Goal: Transaction & Acquisition: Purchase product/service

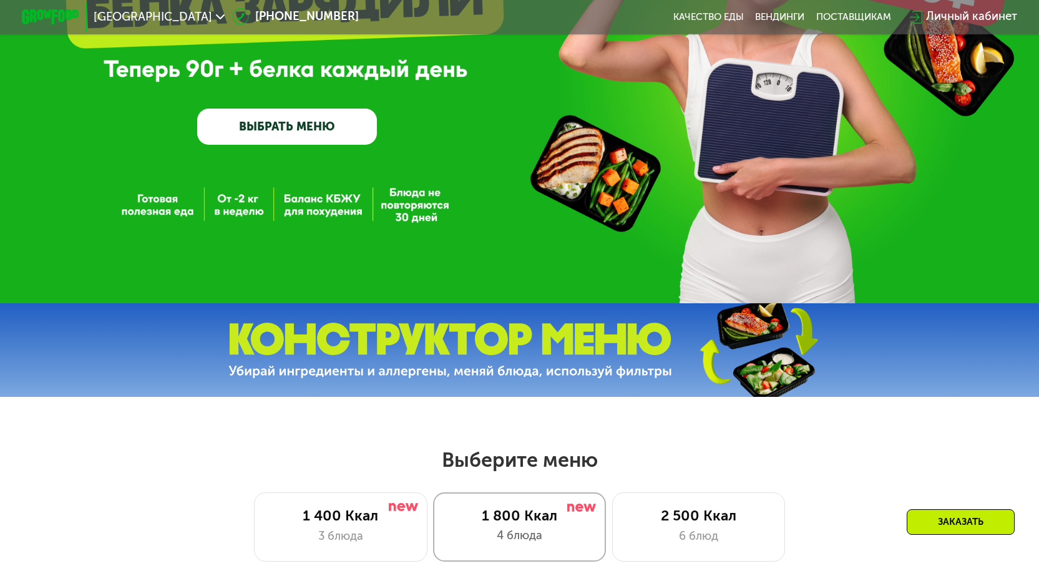
scroll to position [375, 0]
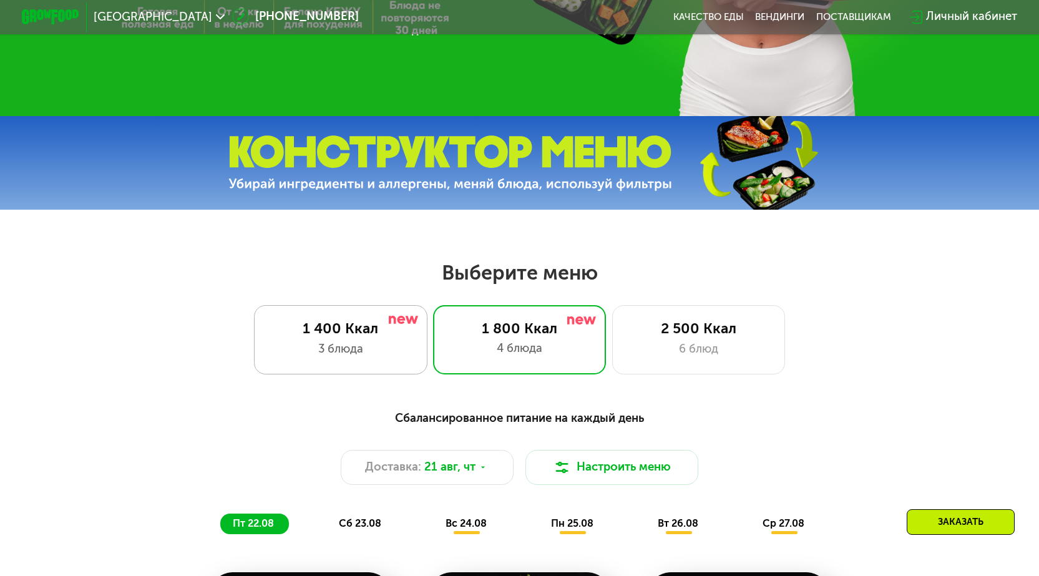
click at [433, 345] on div "1 400 Ккал 3 блюда" at bounding box center [520, 339] width 174 height 69
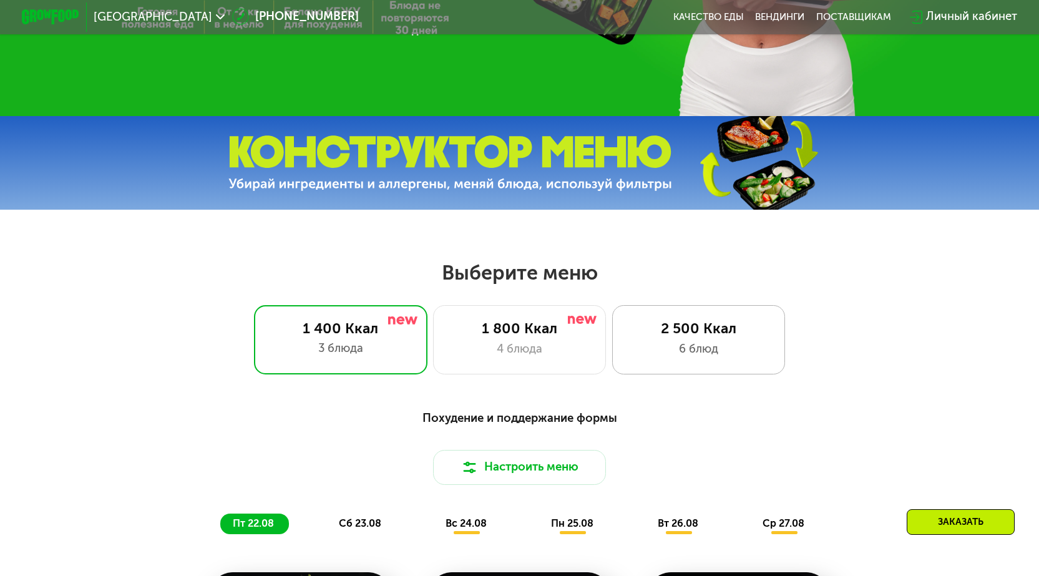
click at [643, 324] on div "2 500 Ккал 6 блюд" at bounding box center [699, 339] width 174 height 69
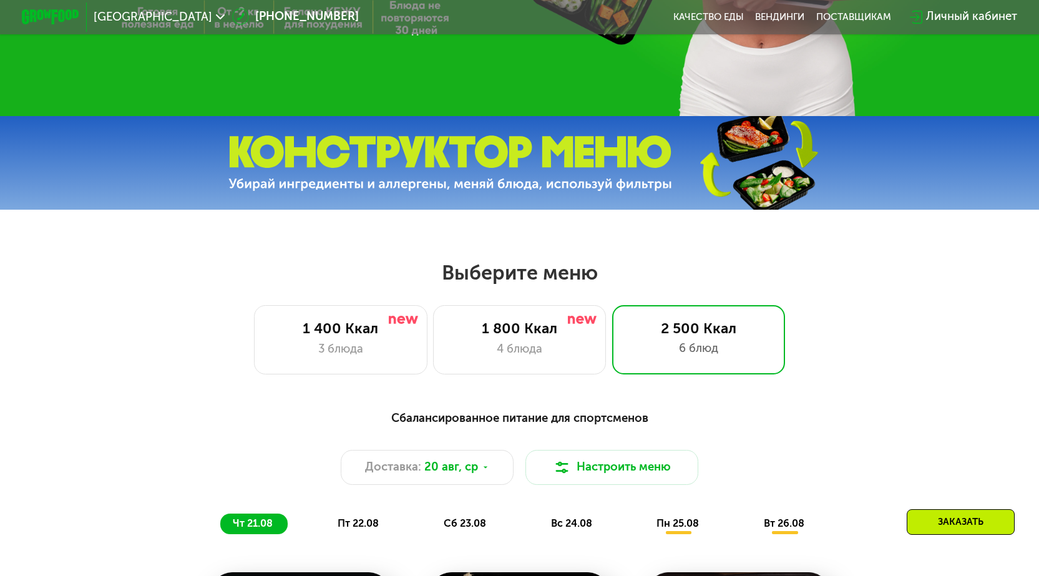
scroll to position [562, 0]
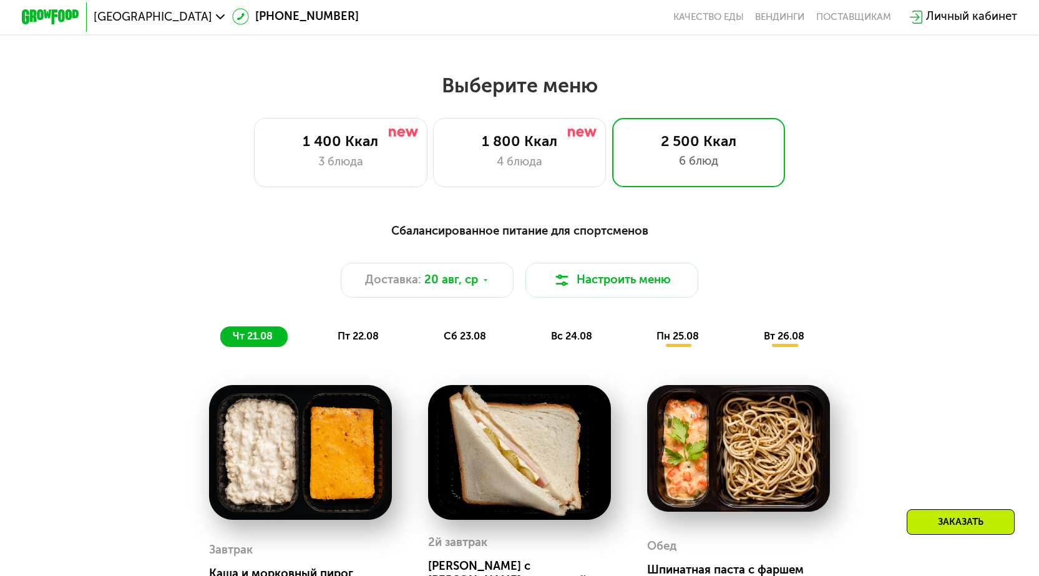
click at [538, 341] on div "сб 23.08" at bounding box center [572, 336] width 69 height 20
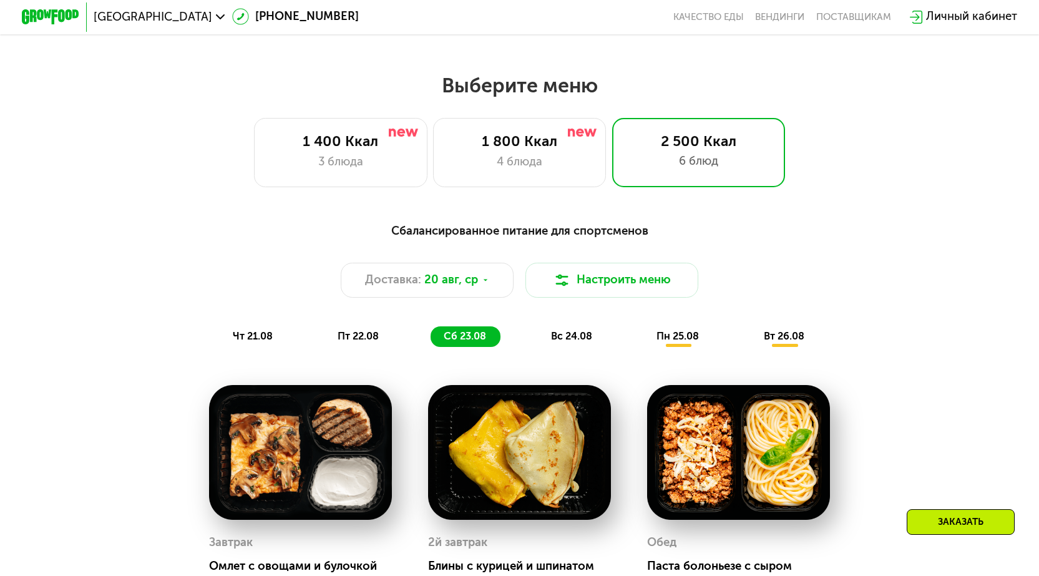
click at [394, 341] on div "чт 21.08 пт 22.08 сб 23.08 вс 24.08 пн 25.08 вт 26.08" at bounding box center [519, 336] width 599 height 20
click at [431, 340] on div "пт 22.08" at bounding box center [466, 336] width 70 height 20
